Goal: Information Seeking & Learning: Learn about a topic

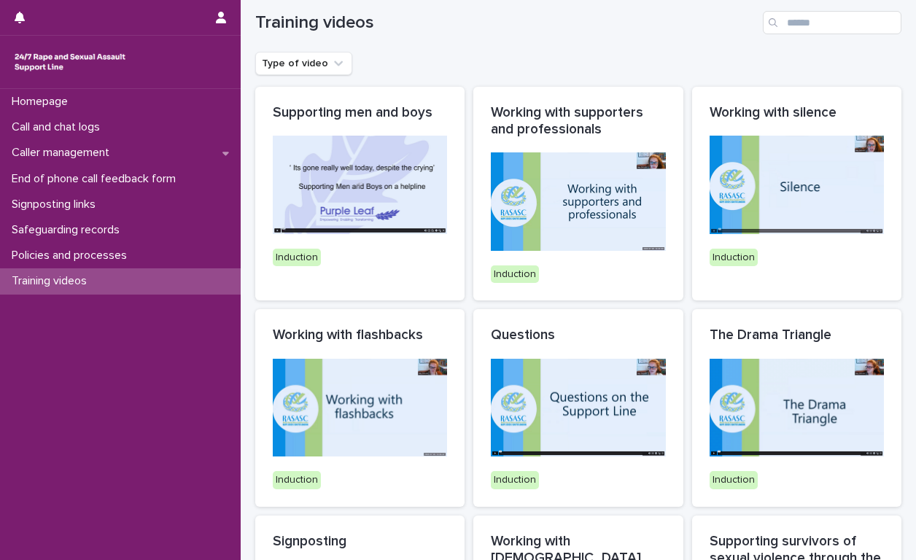
scroll to position [15, 0]
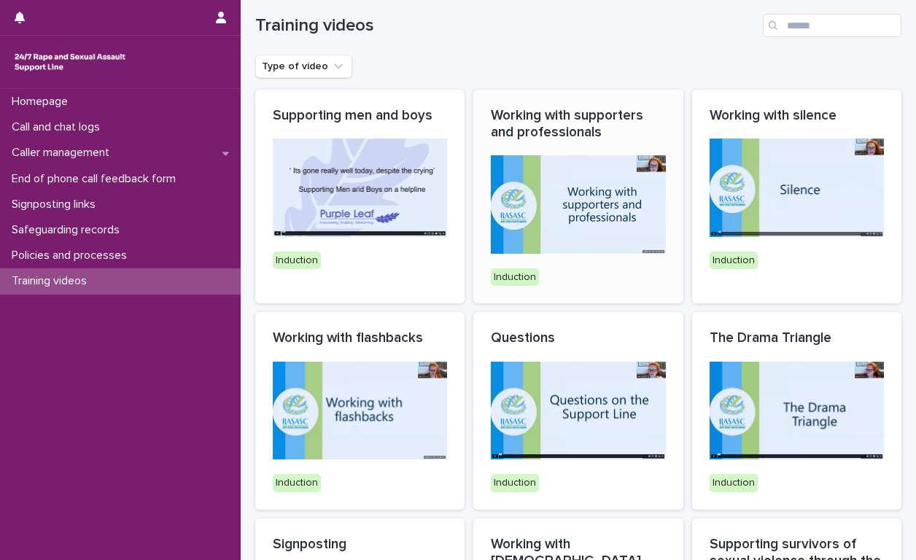
click at [578, 206] on img at bounding box center [578, 204] width 174 height 98
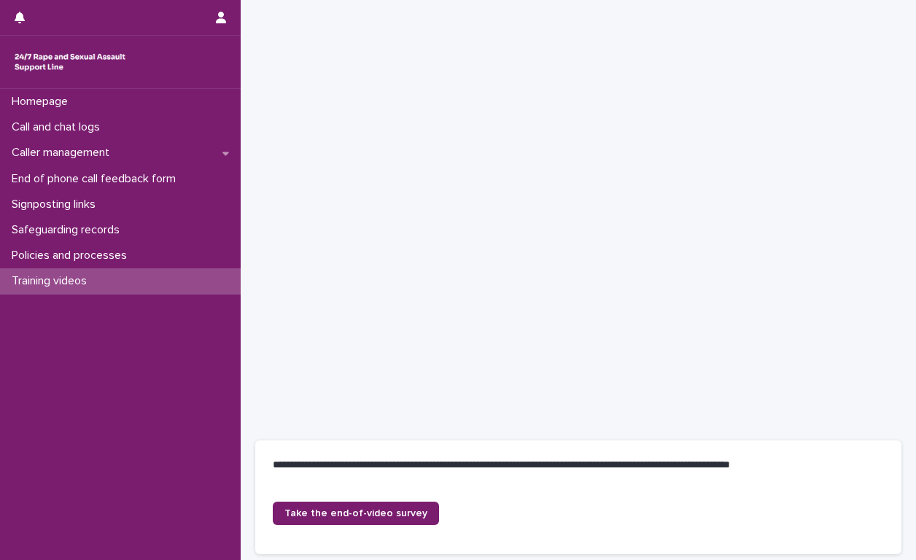
scroll to position [73, 0]
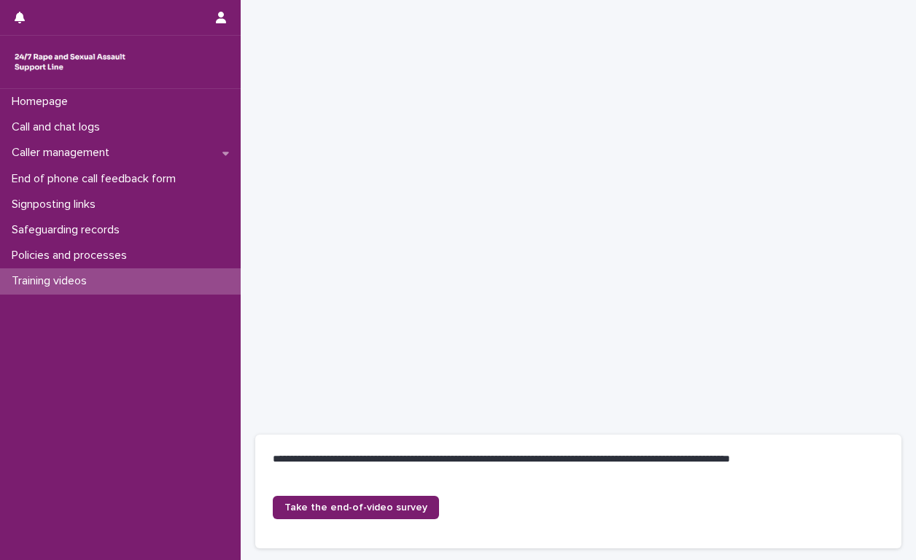
click at [472, 505] on div "Take the end-of-video survey" at bounding box center [578, 507] width 611 height 23
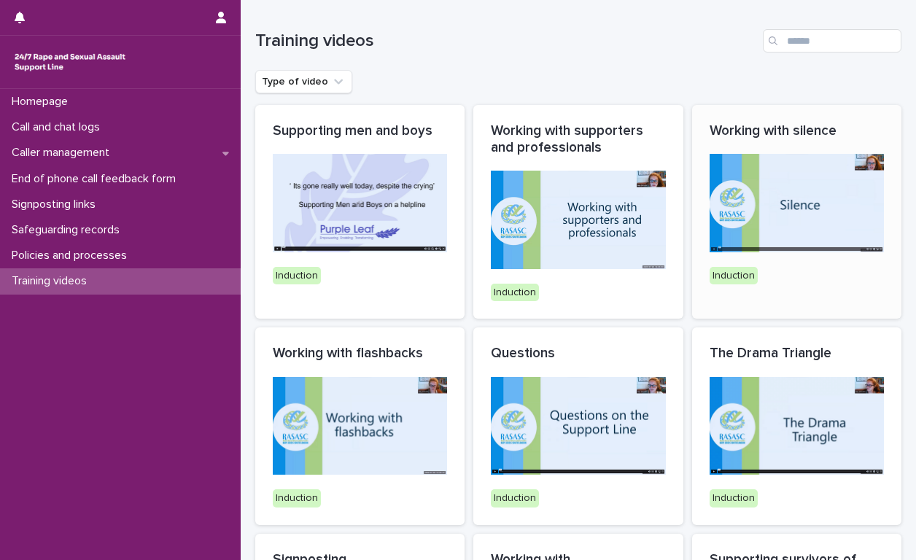
click at [767, 209] on img at bounding box center [796, 203] width 174 height 98
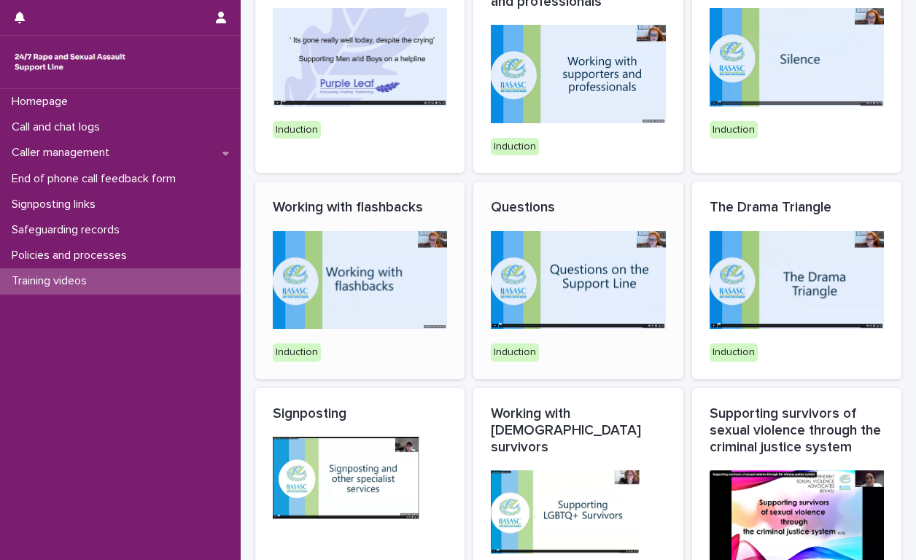
click at [364, 295] on img at bounding box center [360, 280] width 174 height 98
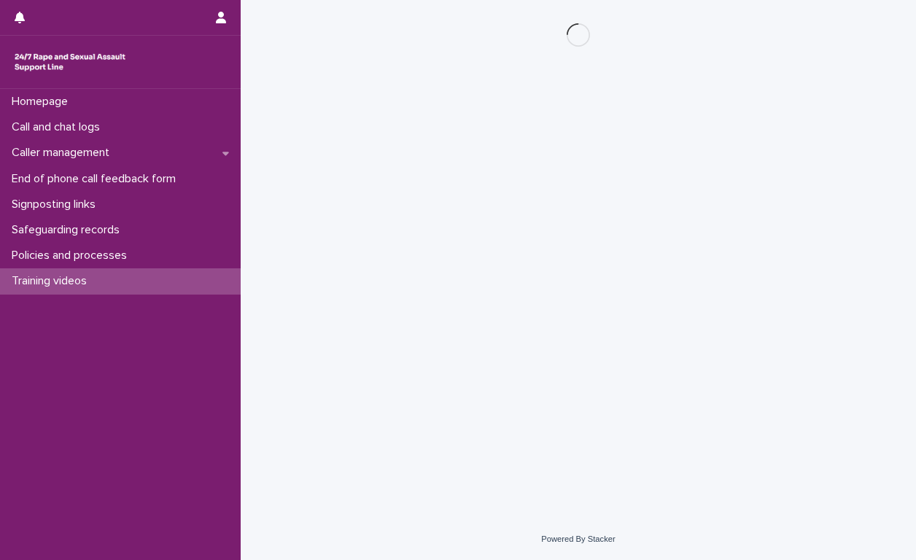
click at [364, 295] on div "Loading... Saving… Loading... Saving…" at bounding box center [578, 241] width 661 height 482
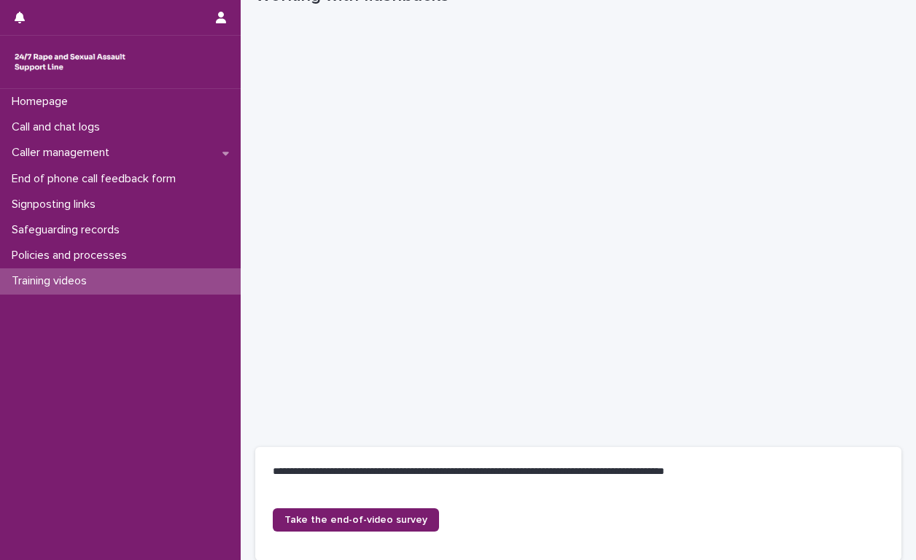
scroll to position [73, 0]
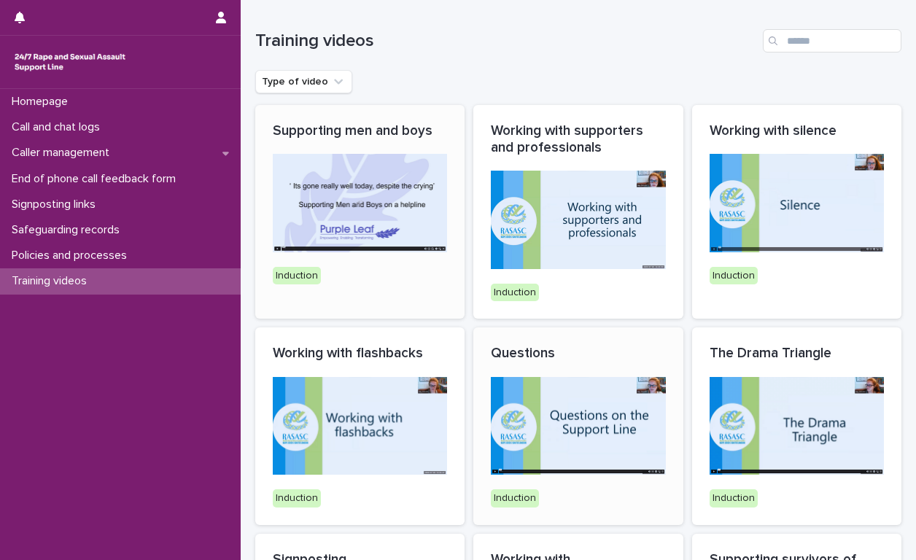
click at [588, 411] on img at bounding box center [578, 426] width 174 height 98
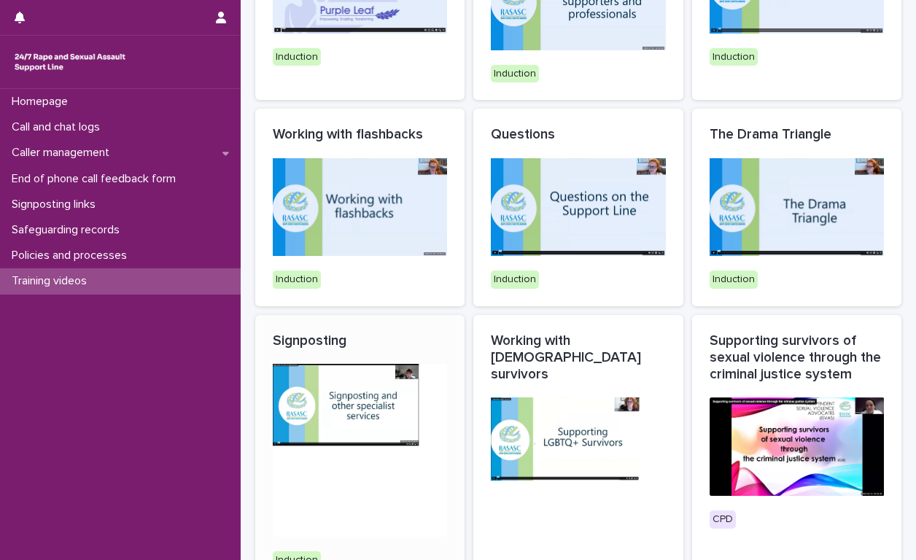
click at [321, 404] on img at bounding box center [360, 450] width 174 height 173
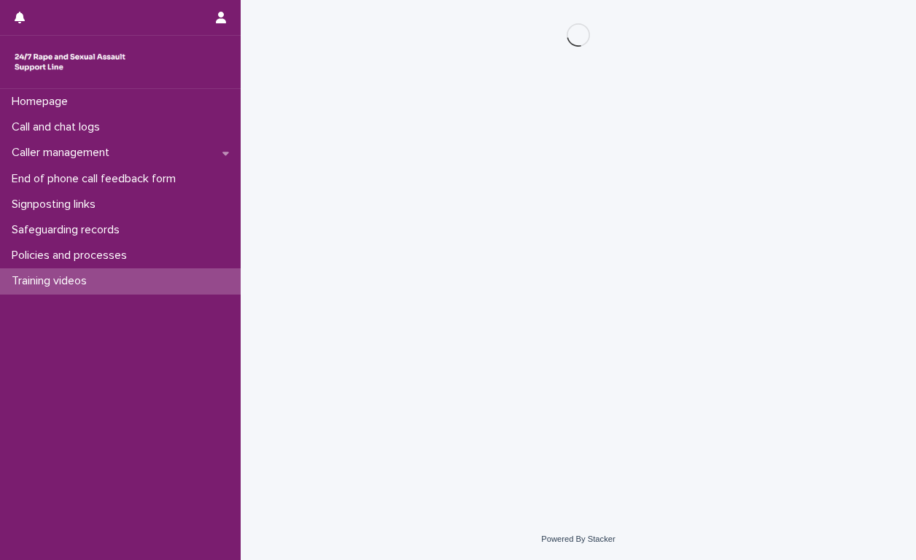
click at [321, 404] on div "Loading... Saving… Loading... Saving…" at bounding box center [578, 241] width 661 height 482
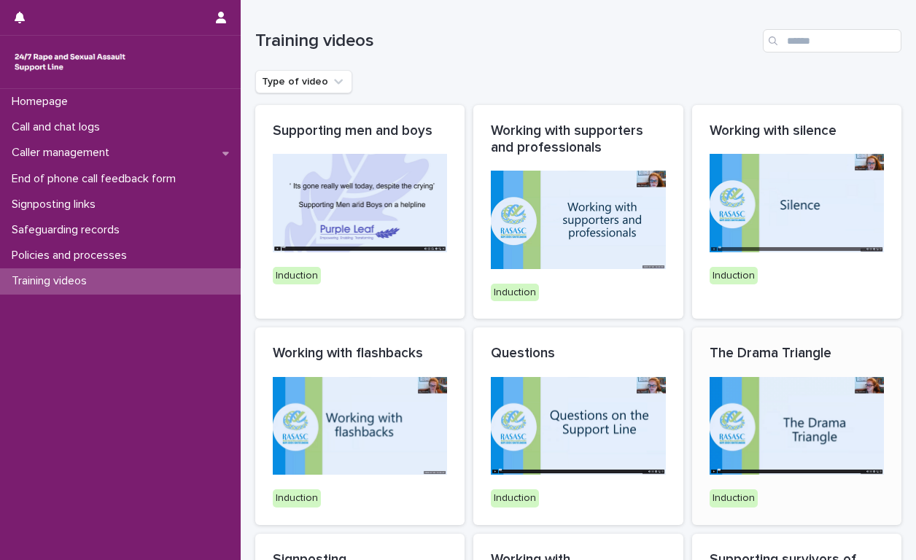
click at [812, 426] on img at bounding box center [796, 426] width 174 height 98
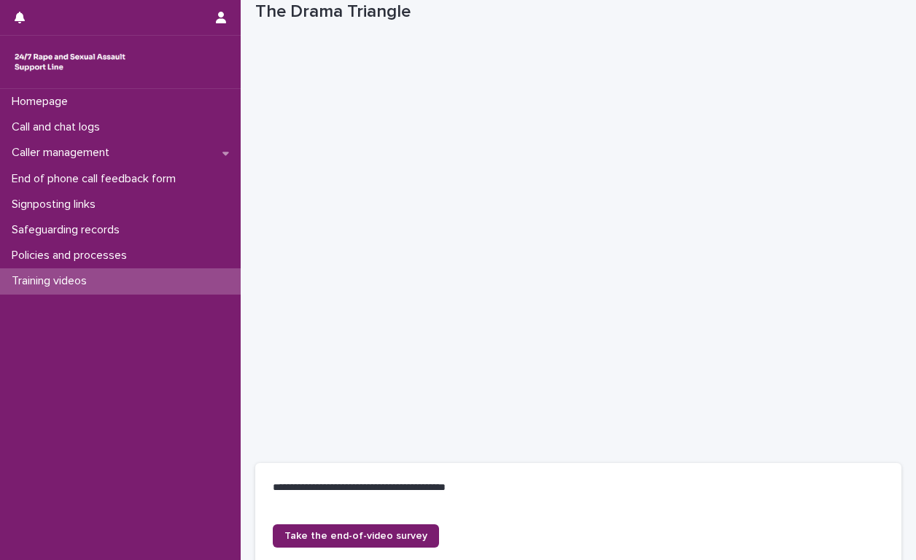
scroll to position [73, 0]
